Goal: Information Seeking & Learning: Find specific page/section

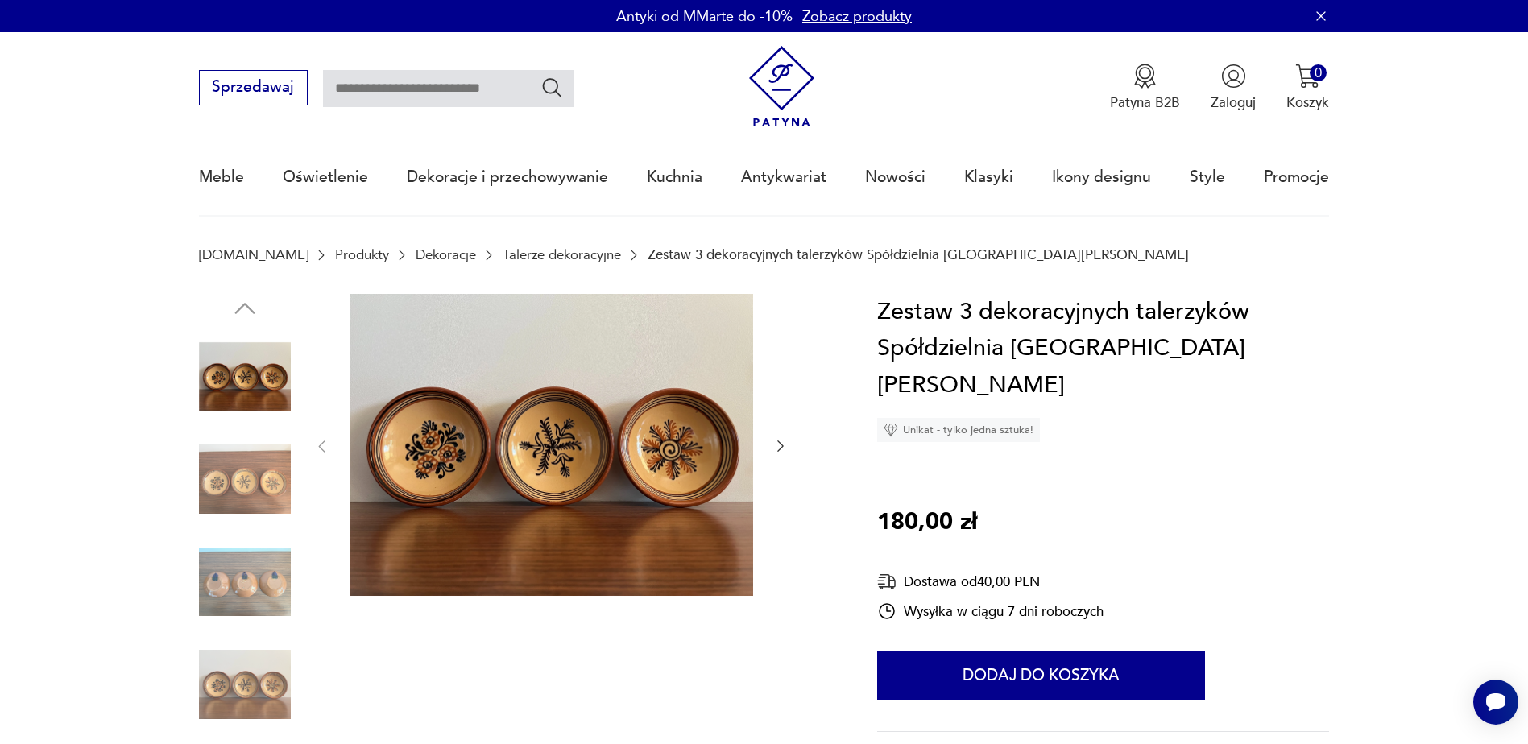
click at [501, 92] on input "text" at bounding box center [448, 88] width 251 height 37
type input "*********"
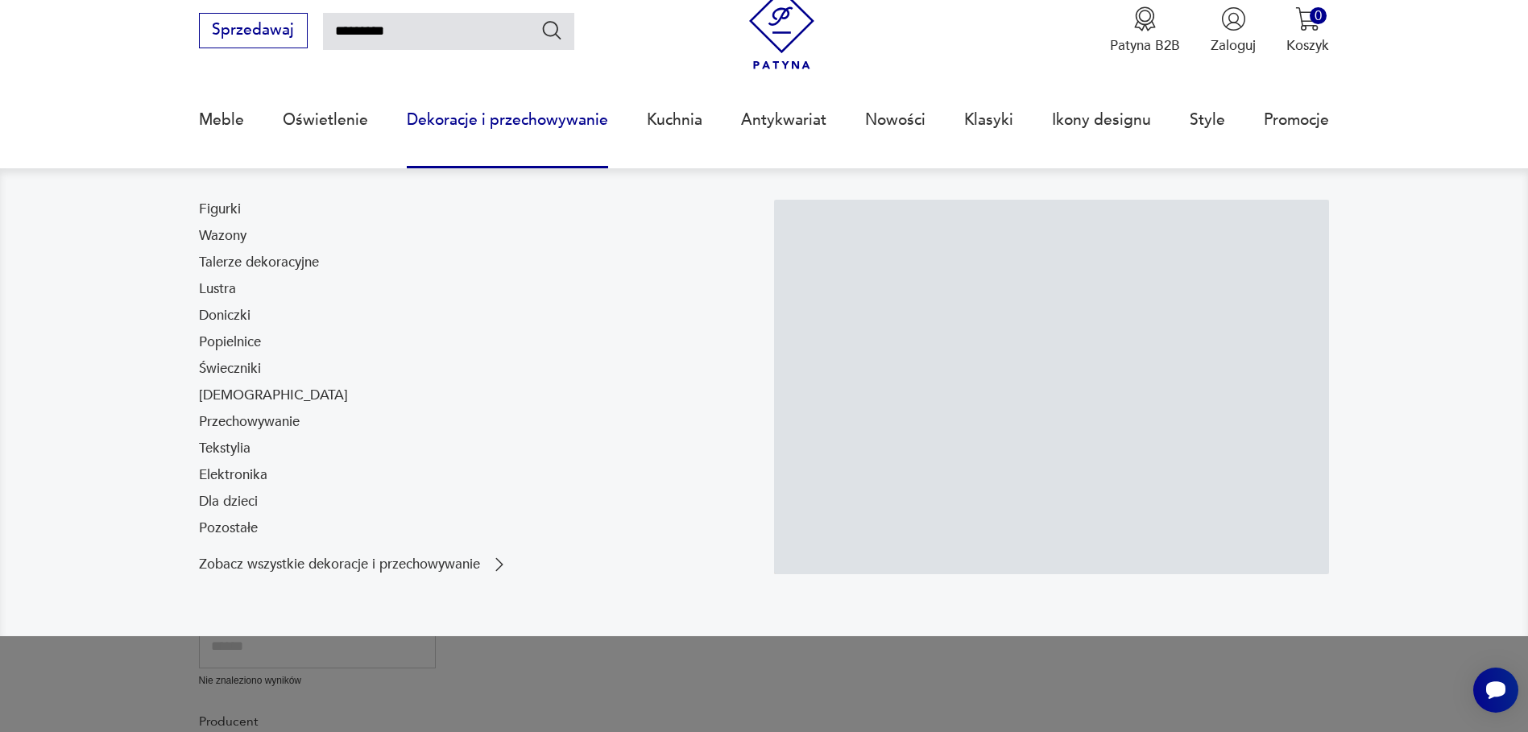
scroll to position [103, 0]
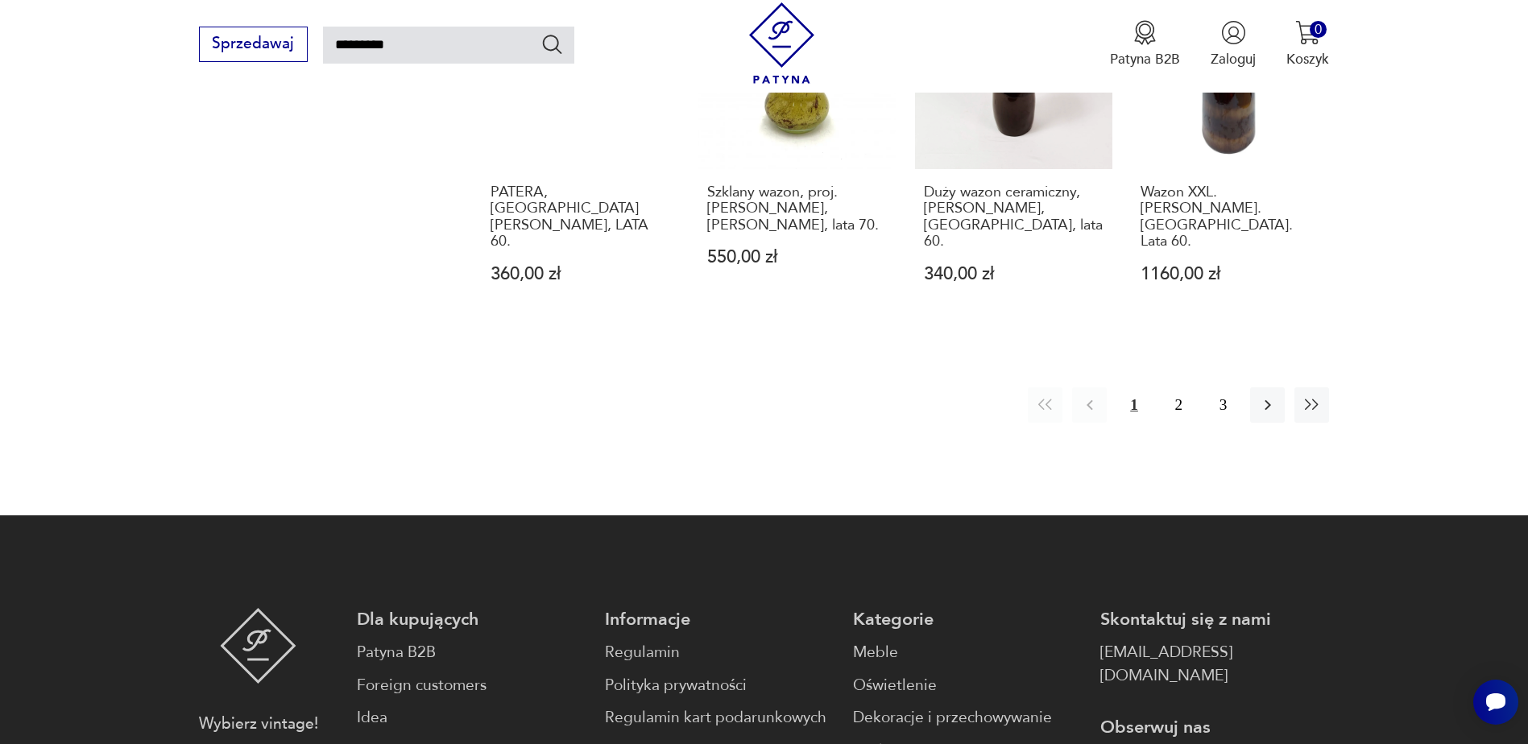
scroll to position [1633, 0]
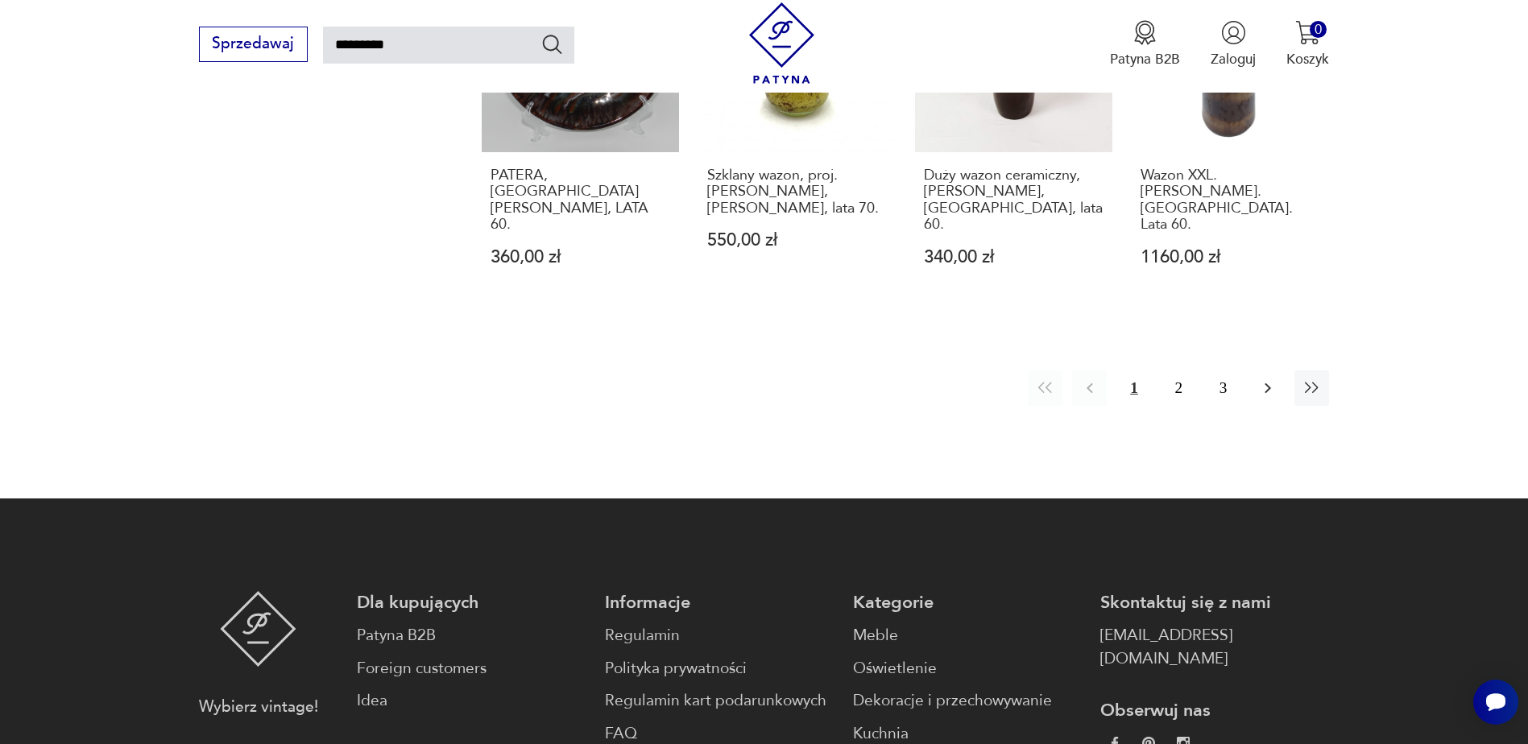
click at [1272, 378] on icon "button" at bounding box center [1267, 387] width 19 height 19
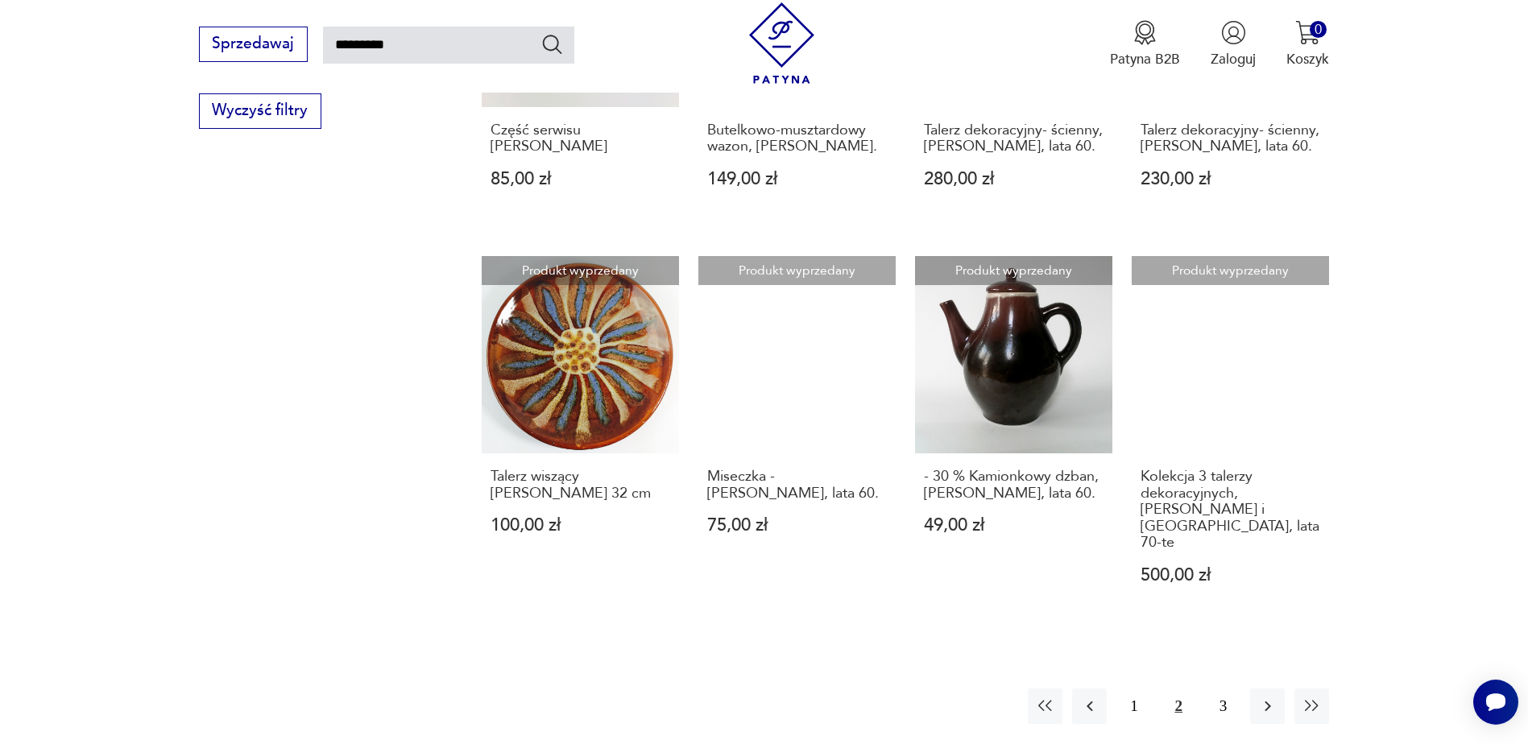
scroll to position [1300, 0]
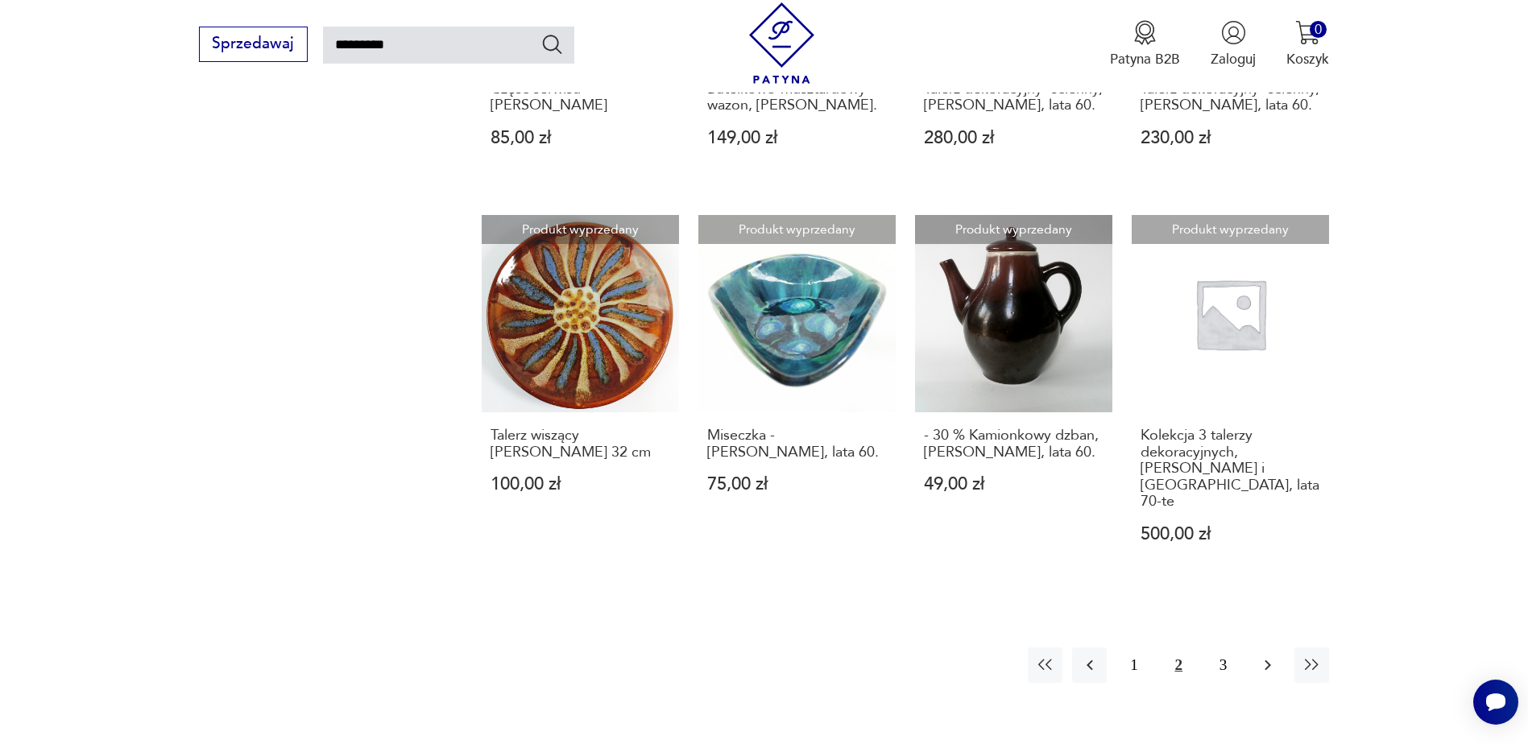
click at [1266, 655] on icon "button" at bounding box center [1267, 664] width 19 height 19
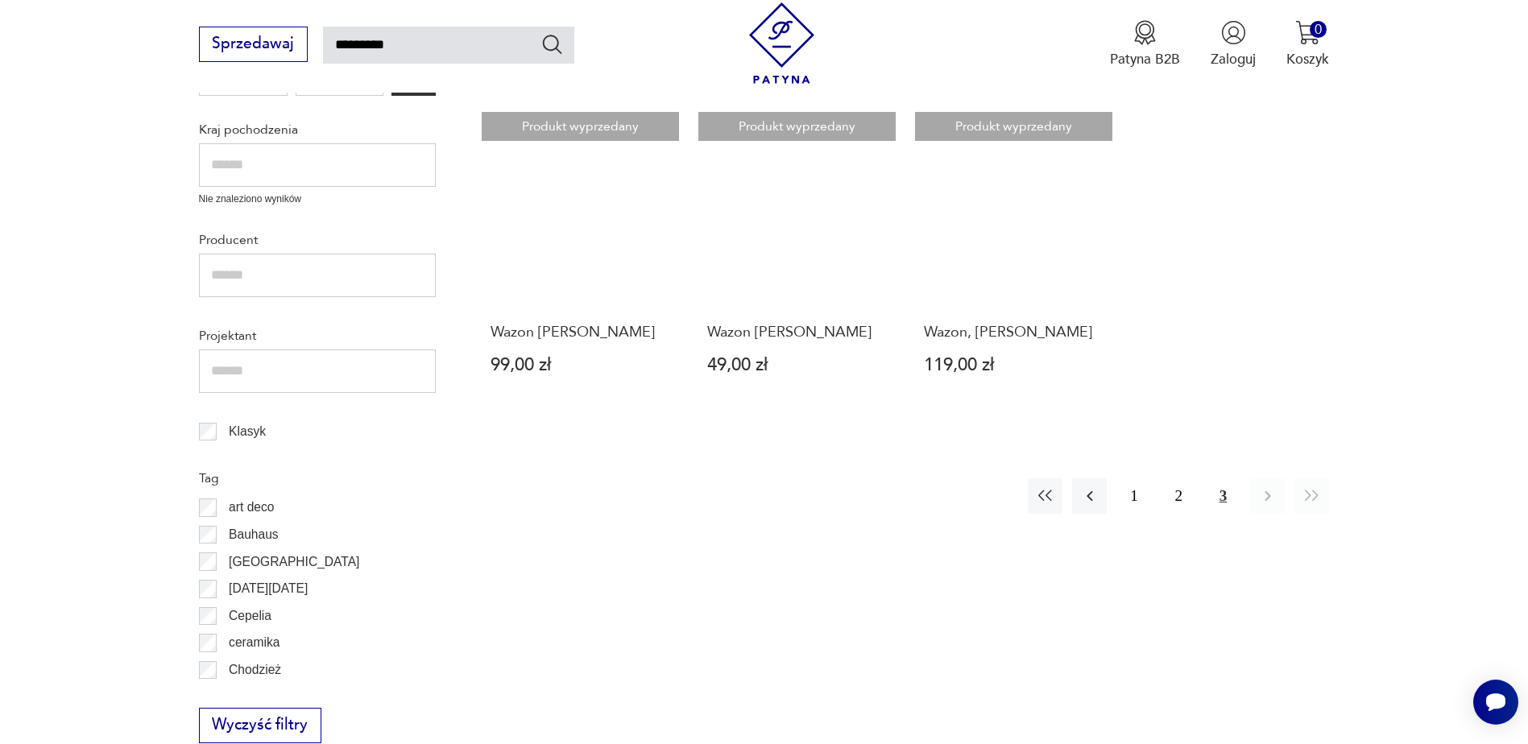
scroll to position [656, 0]
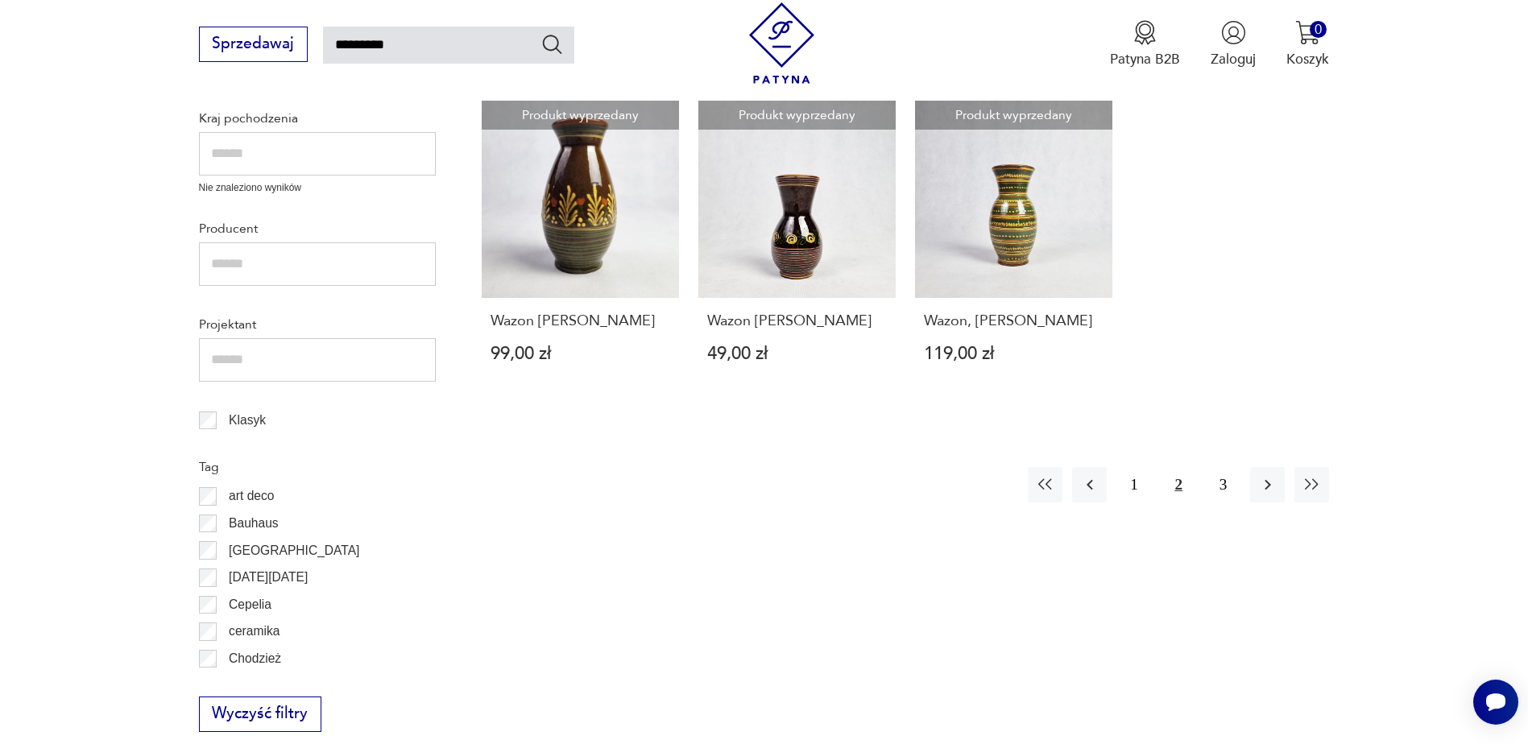
scroll to position [1300, 0]
